Goal: Information Seeking & Learning: Learn about a topic

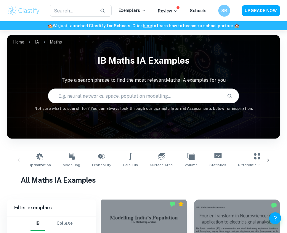
scroll to position [131, 0]
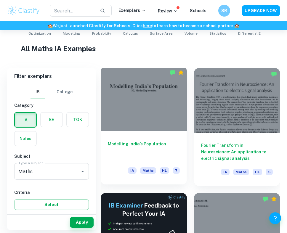
click at [151, 112] on div at bounding box center [144, 99] width 86 height 65
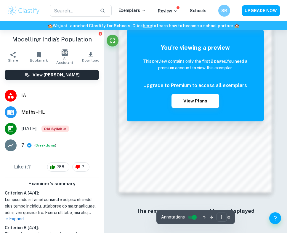
scroll to position [277, 0]
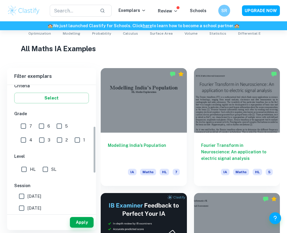
scroll to position [111, 0]
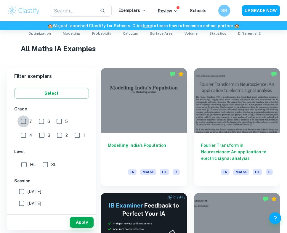
click at [24, 127] on input "7" at bounding box center [23, 121] width 12 height 12
checkbox input "true"
click at [73, 222] on button "Apply" at bounding box center [82, 222] width 24 height 11
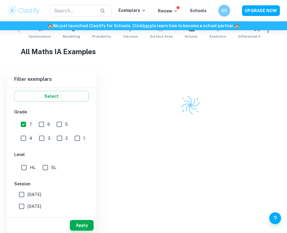
scroll to position [126, 0]
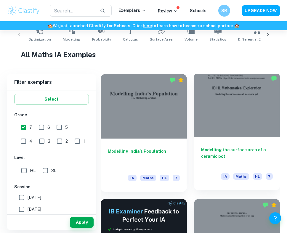
click at [218, 125] on div at bounding box center [237, 105] width 86 height 65
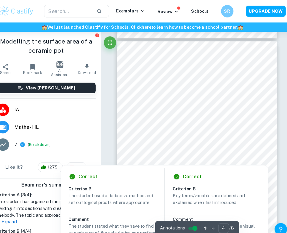
scroll to position [698, 0]
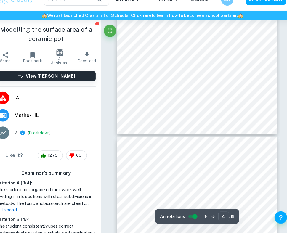
type input "5"
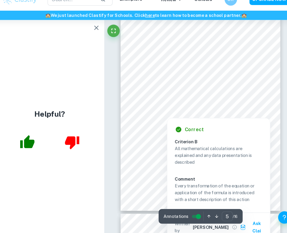
scroll to position [963, 0]
